Goal: Task Accomplishment & Management: Use online tool/utility

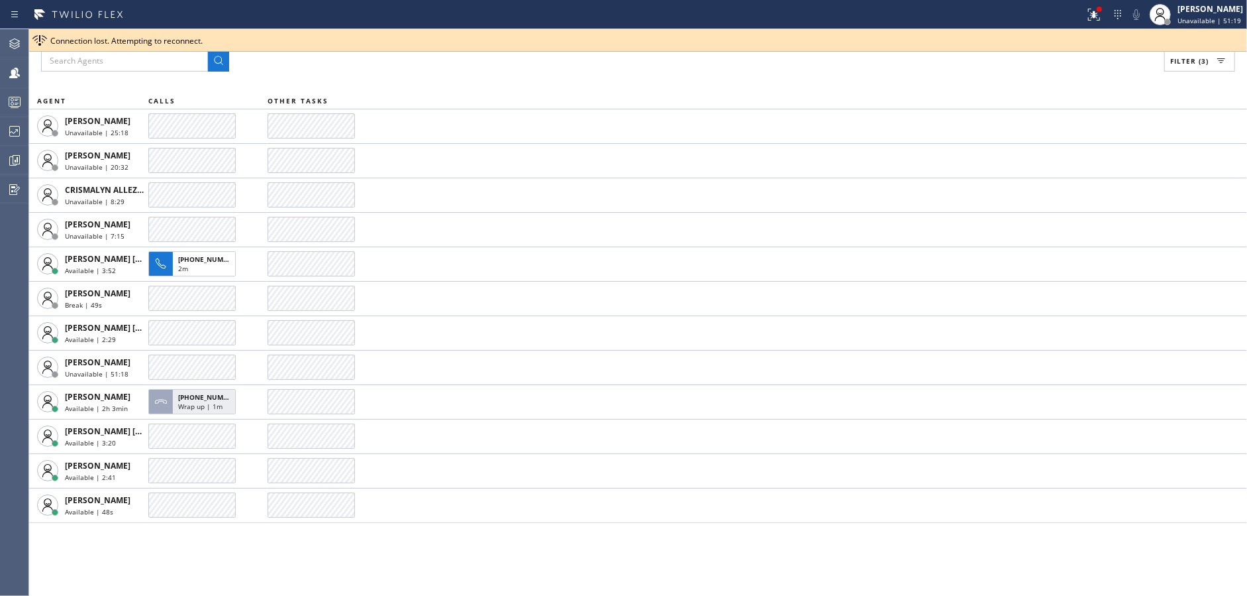
click at [786, 82] on div "Filter (3) AGENT CALLS OTHER TASKS Alynna Marie Pasumala Unavailable | 25:18 An…" at bounding box center [638, 312] width 1218 height 566
drag, startPoint x: 0, startPoint y: 130, endPoint x: 15, endPoint y: 133, distance: 14.9
click at [0, 130] on div at bounding box center [14, 131] width 29 height 16
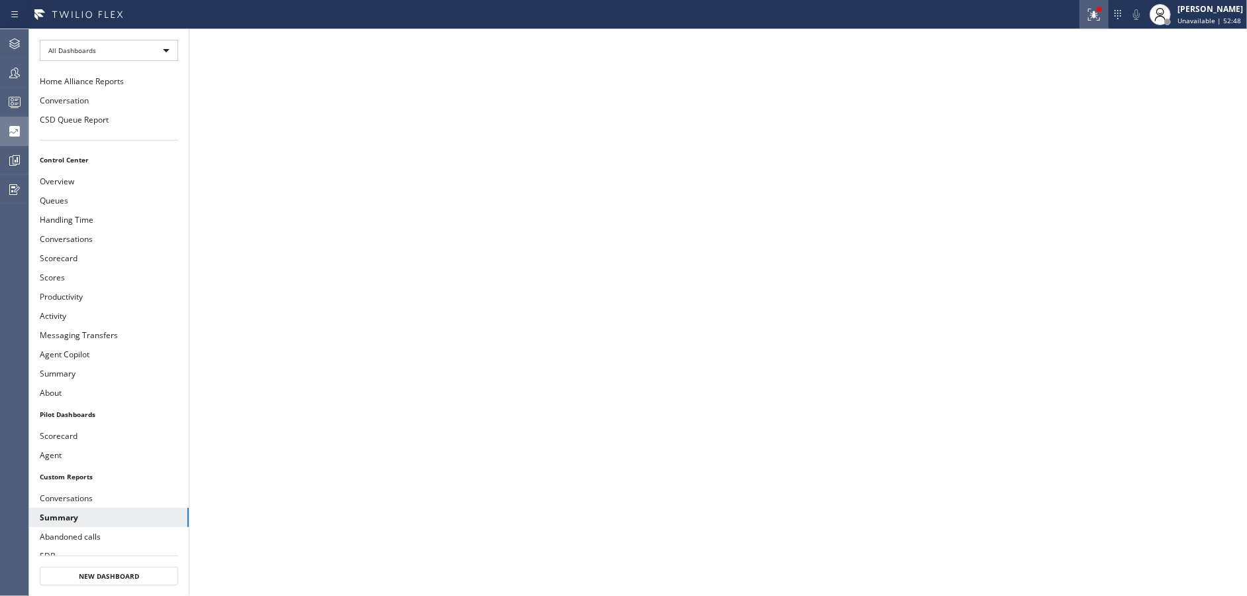
click at [1096, 11] on icon at bounding box center [1094, 15] width 16 height 16
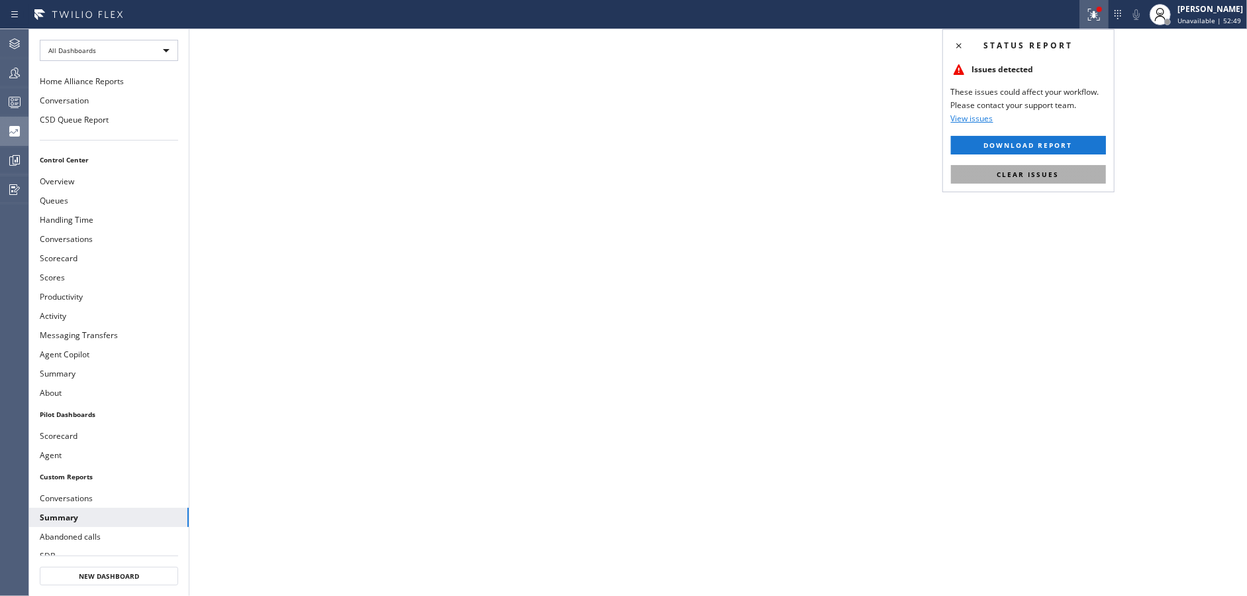
click at [1067, 176] on button "Clear issues" at bounding box center [1028, 174] width 155 height 19
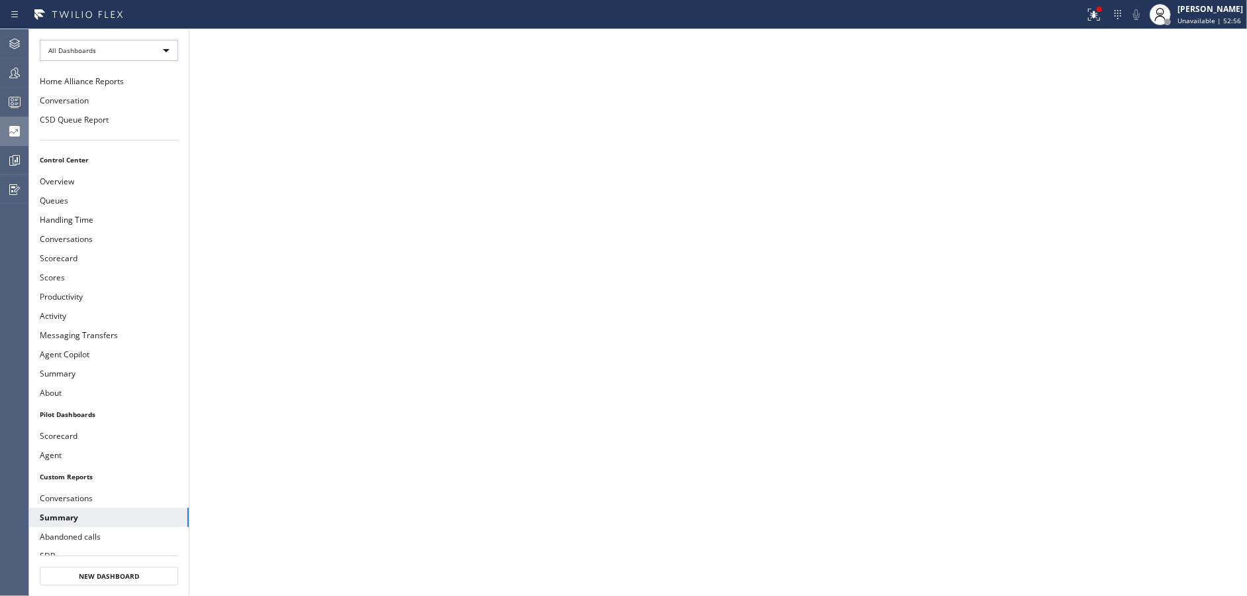
click at [162, 38] on li "All Dashboards" at bounding box center [109, 50] width 160 height 42
click at [143, 42] on div "All Dashboards" at bounding box center [109, 50] width 138 height 21
click at [154, 136] on li "Custom Reports" at bounding box center [108, 135] width 136 height 16
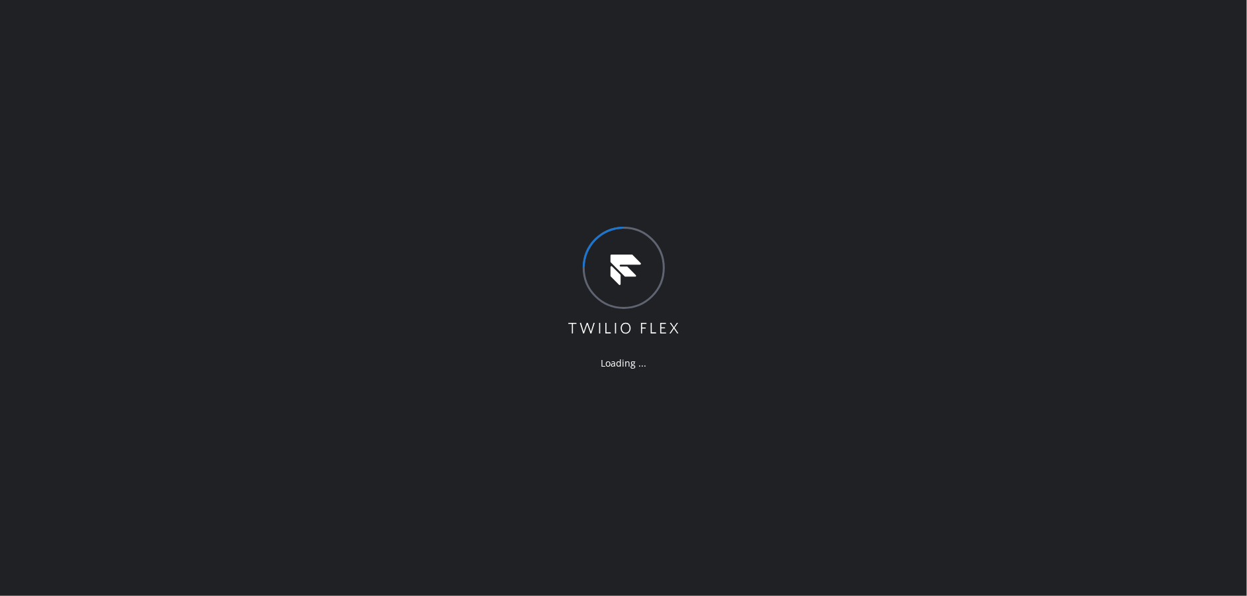
click at [357, 289] on div "Loading ..." at bounding box center [623, 298] width 1247 height 596
click at [381, 271] on div "Loading ..." at bounding box center [623, 298] width 1247 height 596
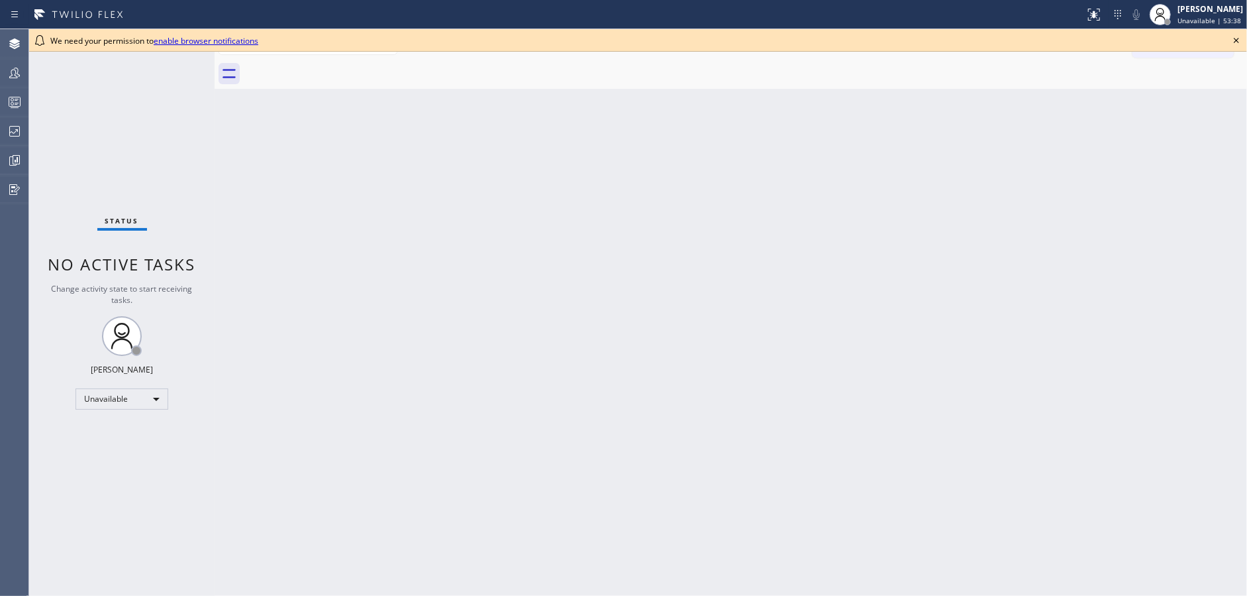
click at [1232, 38] on icon at bounding box center [1237, 40] width 16 height 16
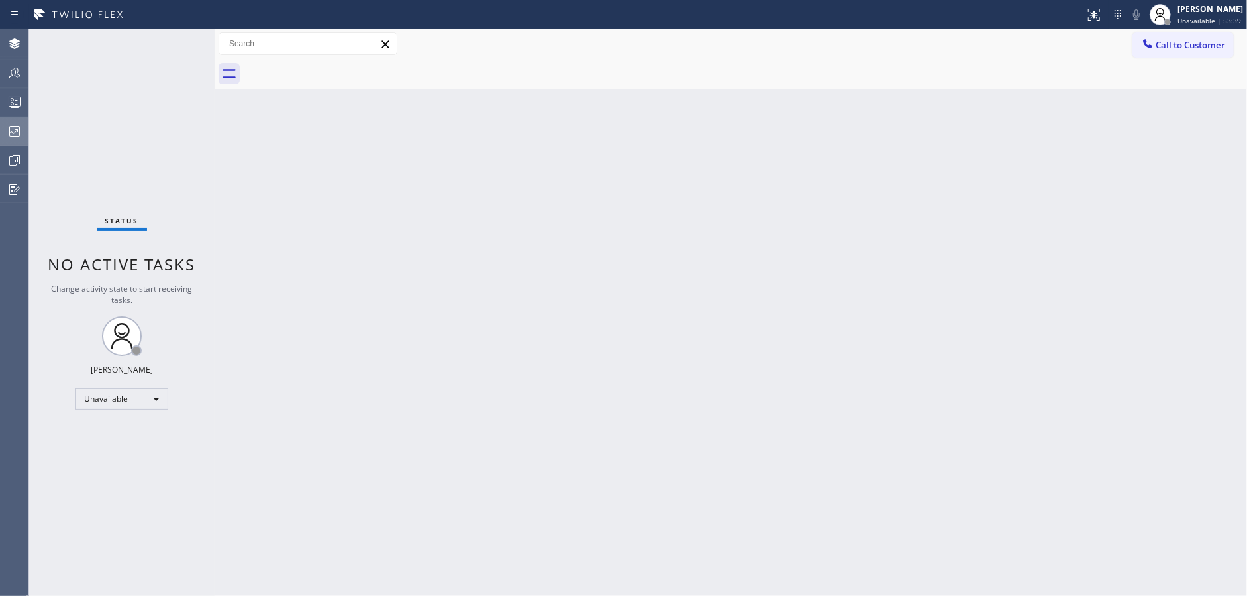
click at [7, 127] on icon at bounding box center [15, 131] width 16 height 16
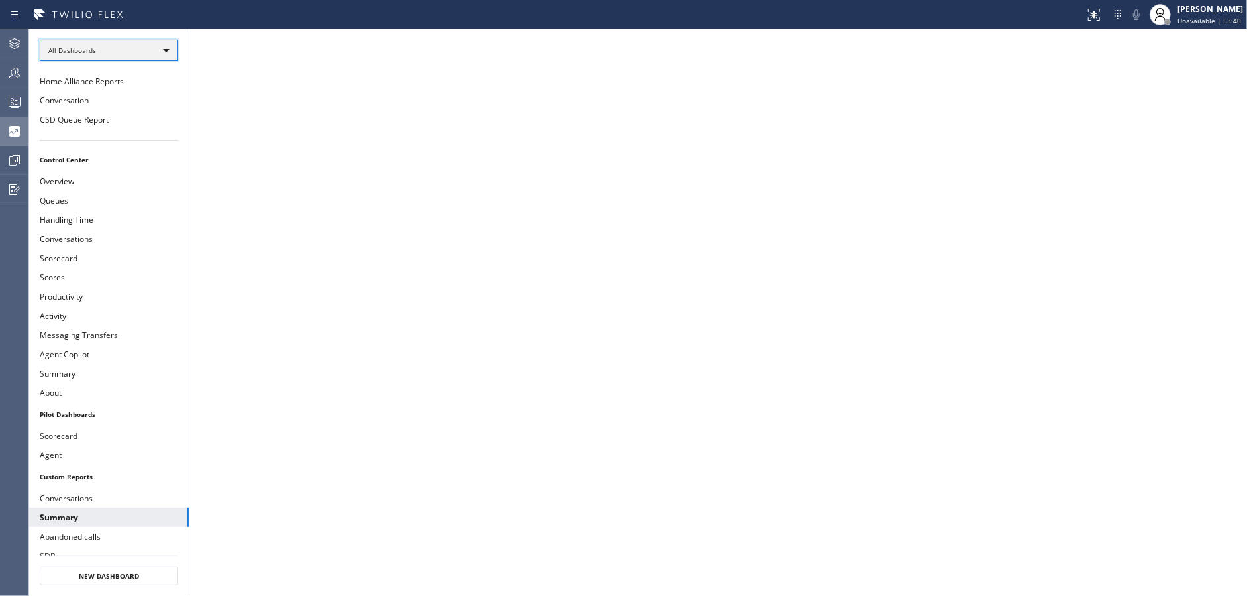
click at [132, 52] on div "All Dashboards" at bounding box center [109, 50] width 138 height 21
click at [121, 132] on li "Custom Reports" at bounding box center [108, 135] width 136 height 16
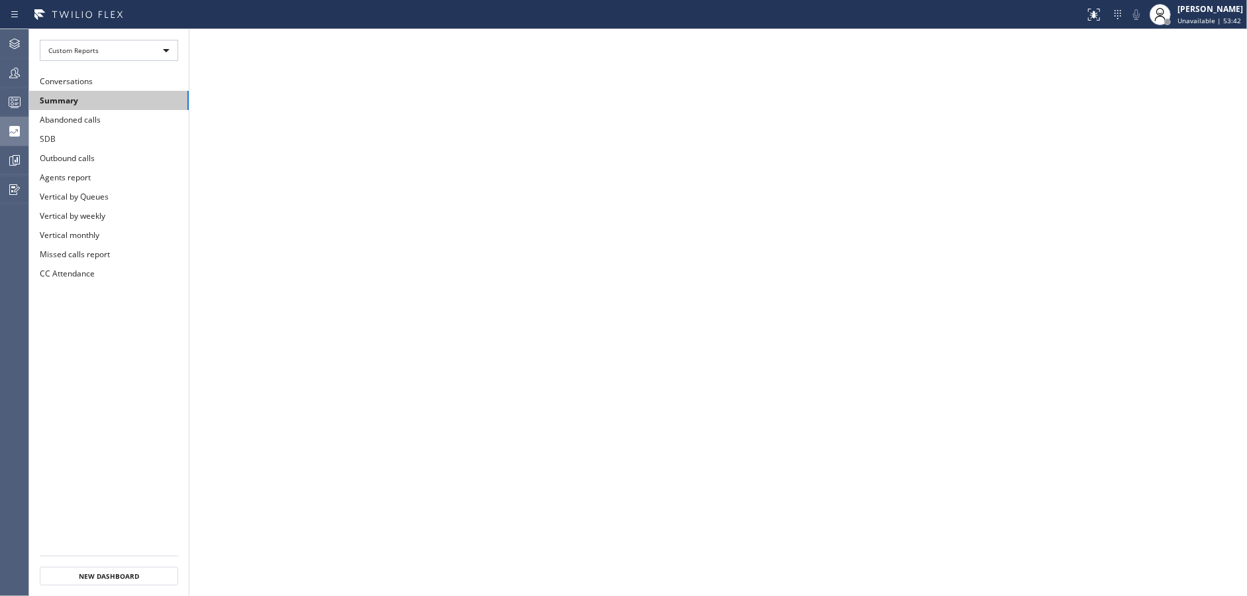
click at [121, 95] on button "Summary" at bounding box center [109, 100] width 160 height 19
click at [22, 102] on icon at bounding box center [15, 102] width 16 height 16
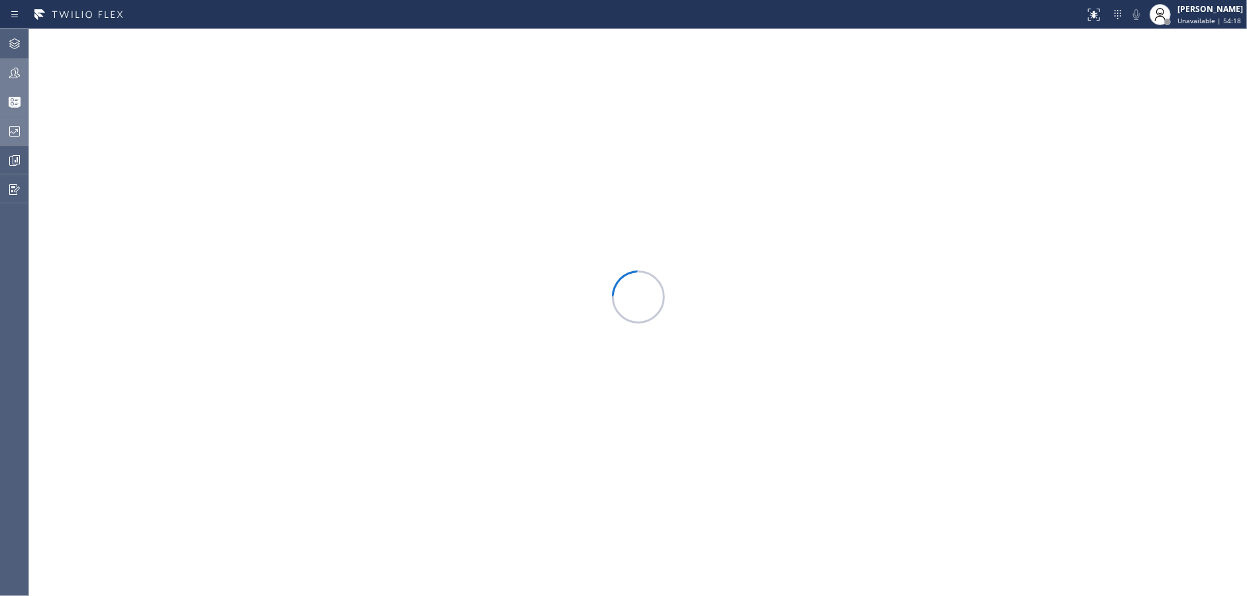
click at [2, 66] on div at bounding box center [14, 73] width 29 height 16
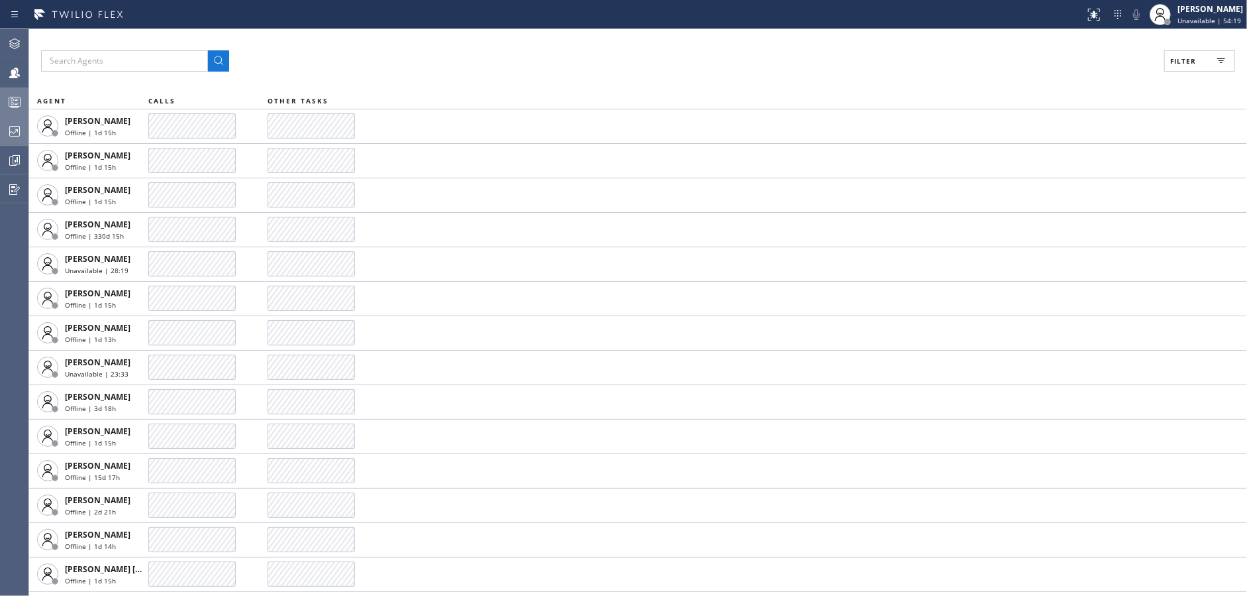
click at [1189, 62] on span "Filter" at bounding box center [1183, 60] width 26 height 9
click at [1054, 158] on input "Available" at bounding box center [1055, 156] width 16 height 16
click at [1049, 179] on input "Unavailable" at bounding box center [1055, 178] width 16 height 16
drag, startPoint x: 1055, startPoint y: 197, endPoint x: 1070, endPoint y: 187, distance: 17.8
click at [1058, 197] on input "Break" at bounding box center [1055, 199] width 16 height 16
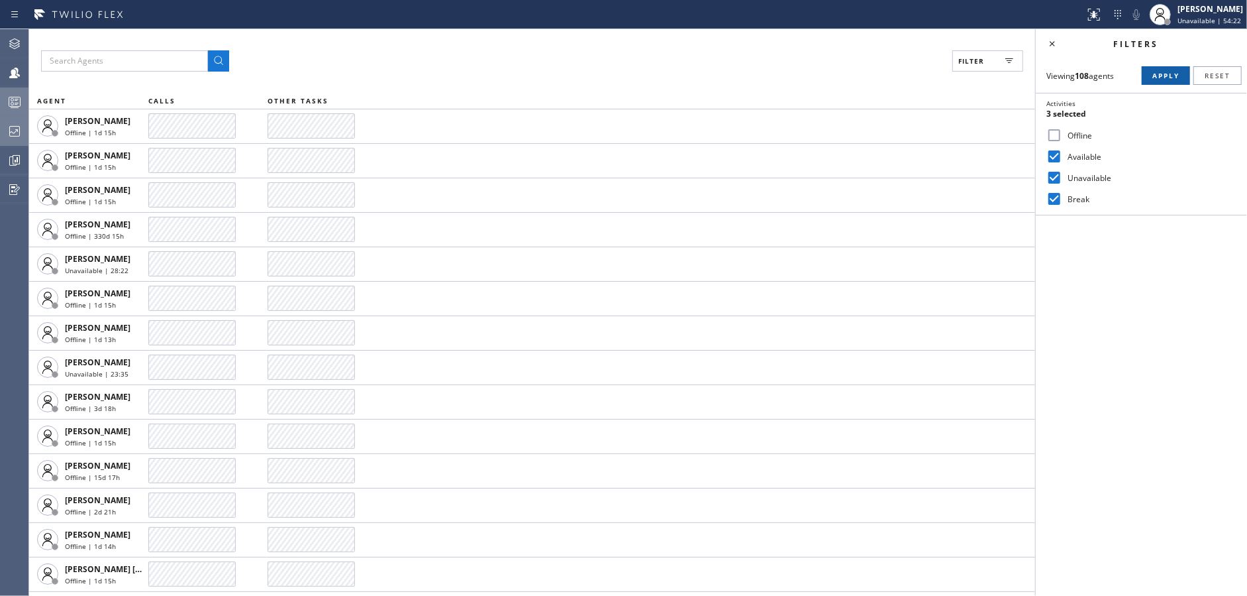
click at [1171, 73] on span "Apply" at bounding box center [1166, 75] width 27 height 9
click at [1054, 42] on icon at bounding box center [1053, 44] width 16 height 16
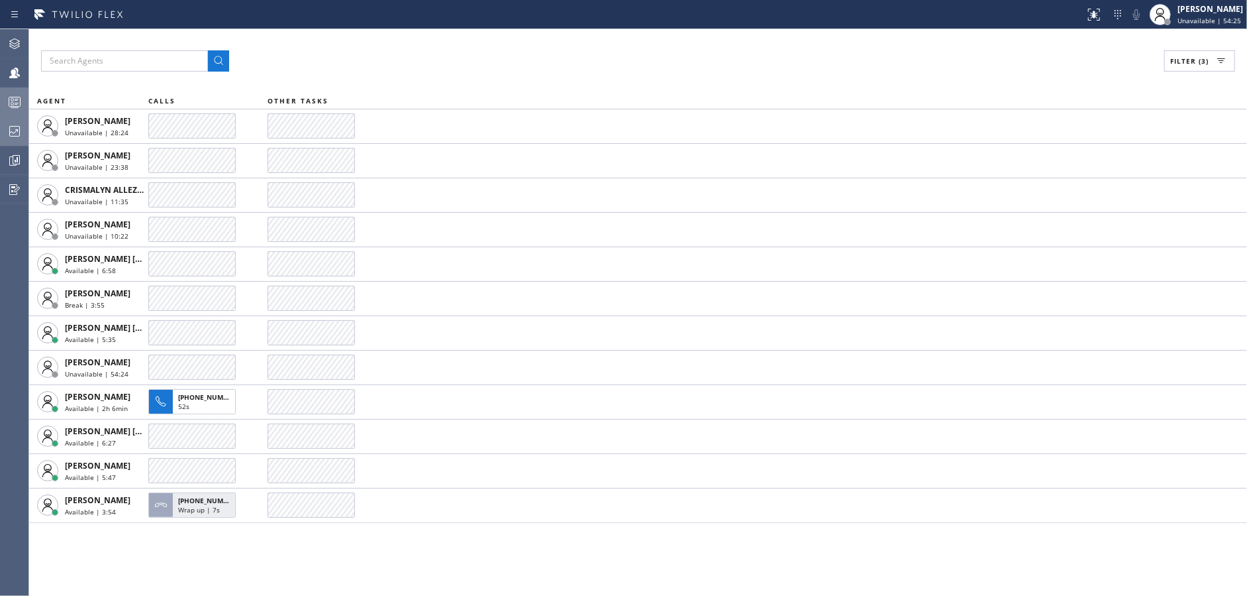
click at [317, 567] on div "Filter (3) AGENT CALLS OTHER TASKS [PERSON_NAME] Unavailable | 28:24 [PERSON_NA…" at bounding box center [638, 312] width 1218 height 566
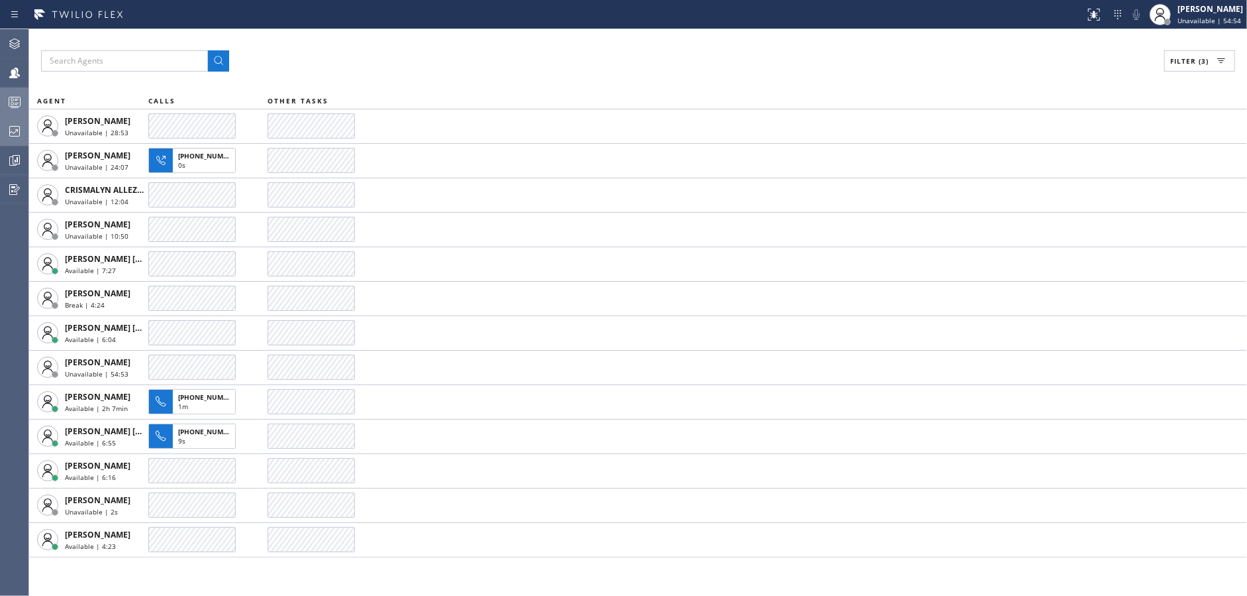
click at [374, 573] on div "Filter (3) AGENT CALLS OTHER TASKS [PERSON_NAME] Unavailable | 28:53 [PERSON_NA…" at bounding box center [638, 312] width 1218 height 566
click at [372, 574] on div "Filter (3) AGENT CALLS OTHER TASKS [PERSON_NAME] Unavailable | 29:00 [PERSON_NA…" at bounding box center [638, 312] width 1218 height 566
click at [400, 64] on div "Filter (3)" at bounding box center [638, 60] width 1194 height 21
